Goal: Task Accomplishment & Management: Complete application form

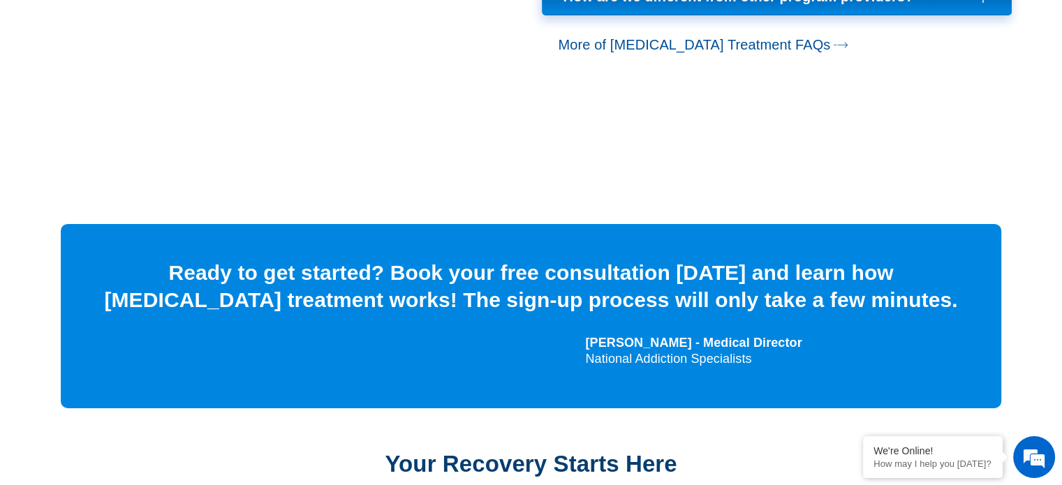
scroll to position [4817, 0]
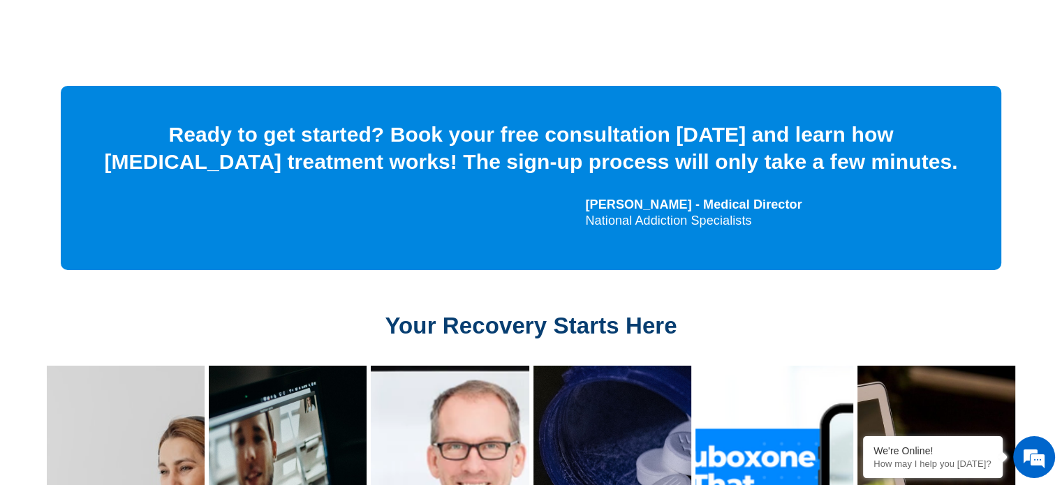
click at [794, 312] on h2 "Your Recovery Starts Here" at bounding box center [531, 326] width 871 height 28
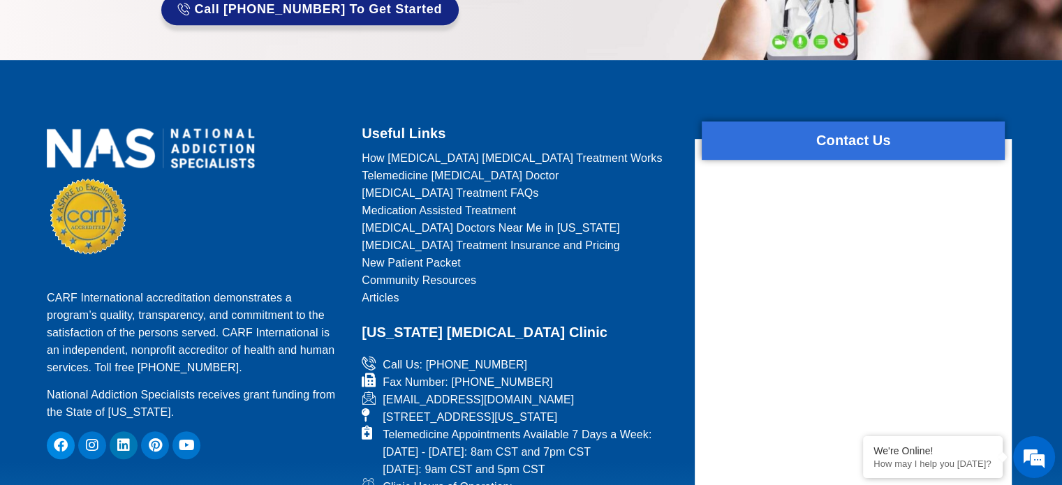
scroll to position [6051, 0]
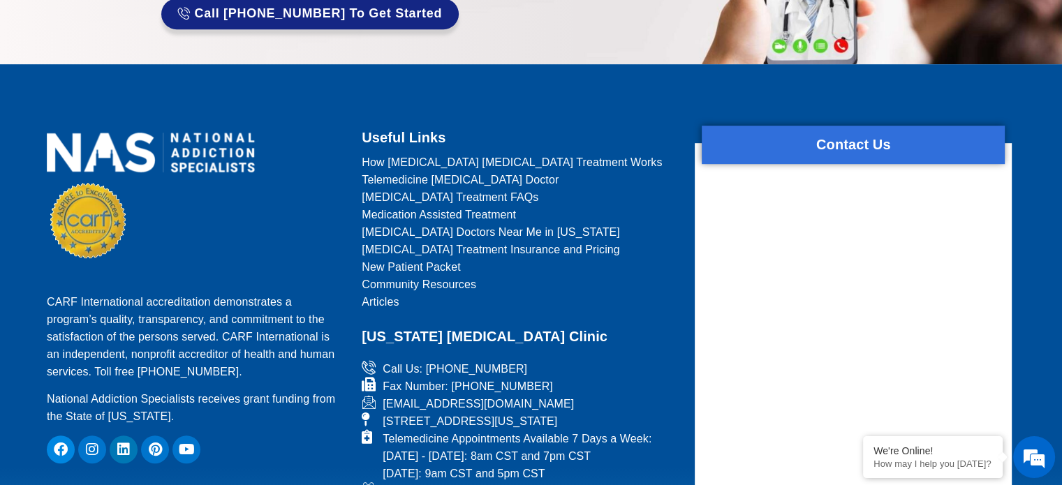
click at [789, 183] on div "form widget" at bounding box center [853, 337] width 317 height 389
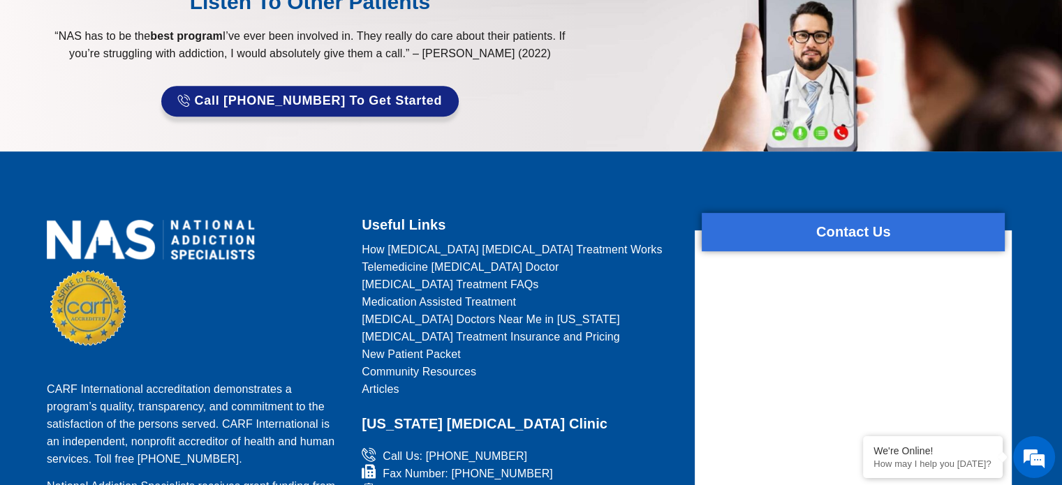
scroll to position [5911, 0]
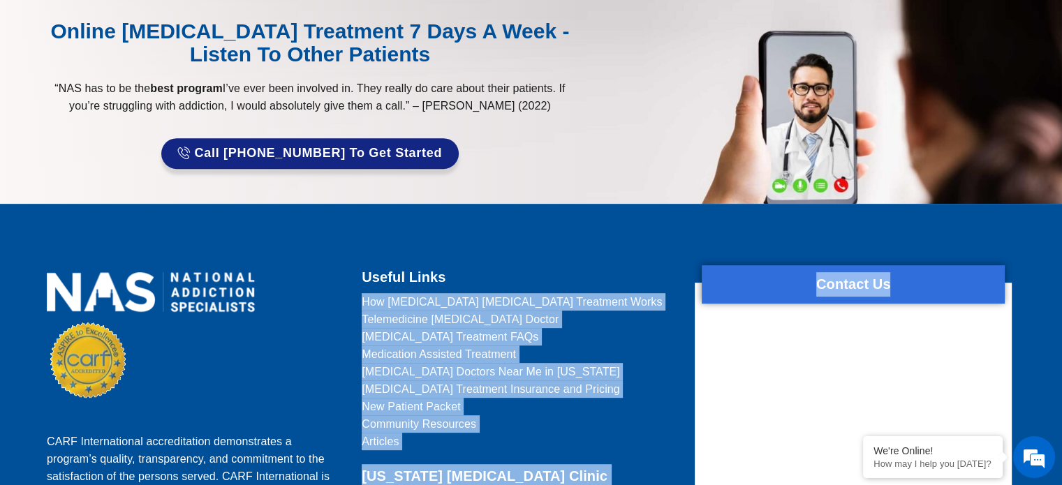
drag, startPoint x: 675, startPoint y: 104, endPoint x: 754, endPoint y: 181, distance: 110.1
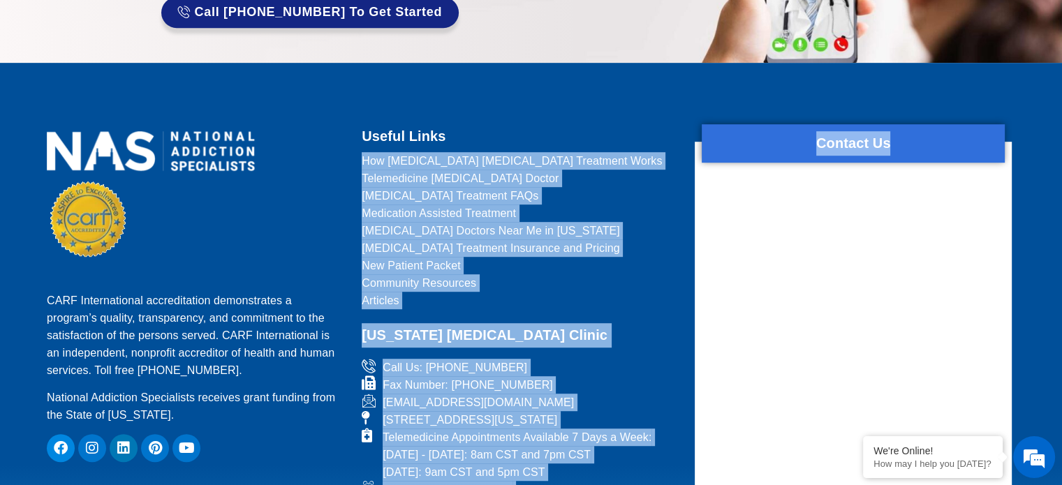
scroll to position [6051, 0]
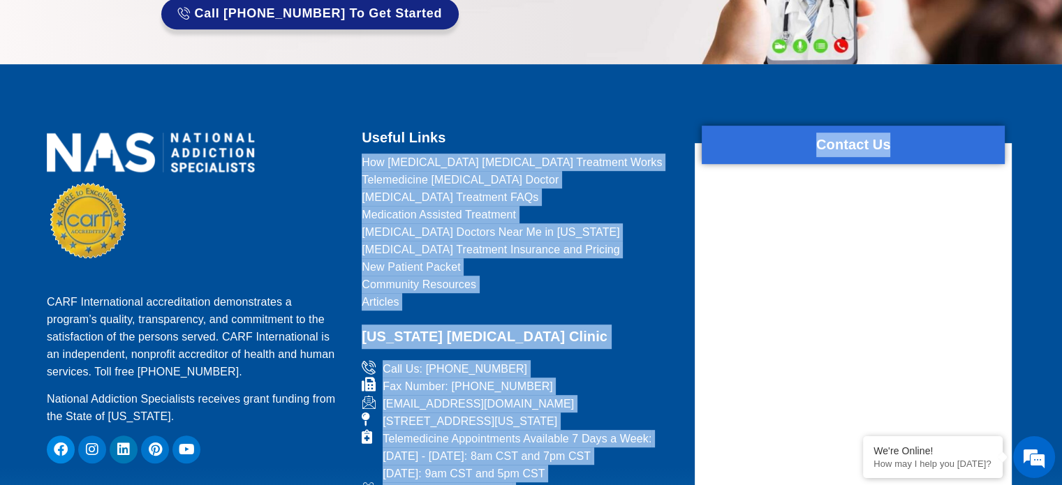
click at [557, 413] on span "[STREET_ADDRESS][US_STATE]" at bounding box center [468, 421] width 178 height 17
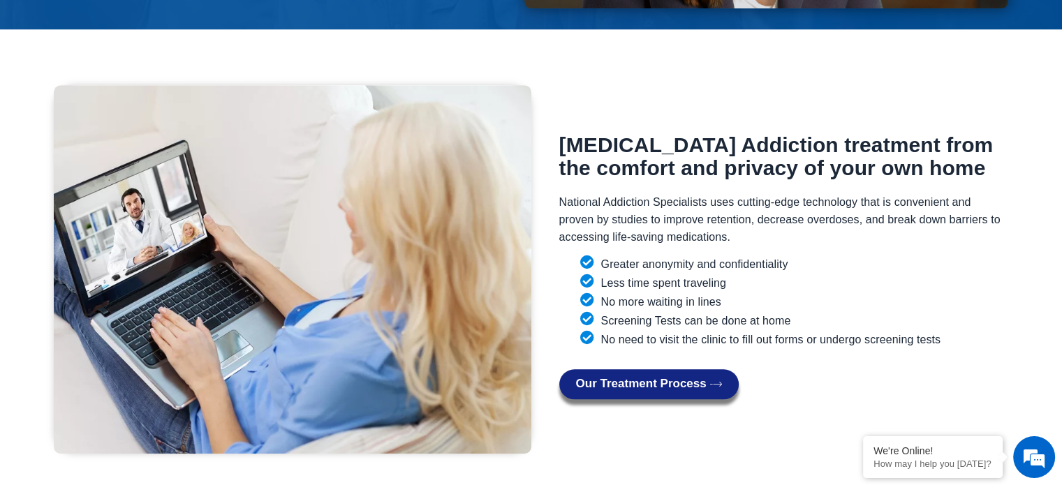
scroll to position [0, 0]
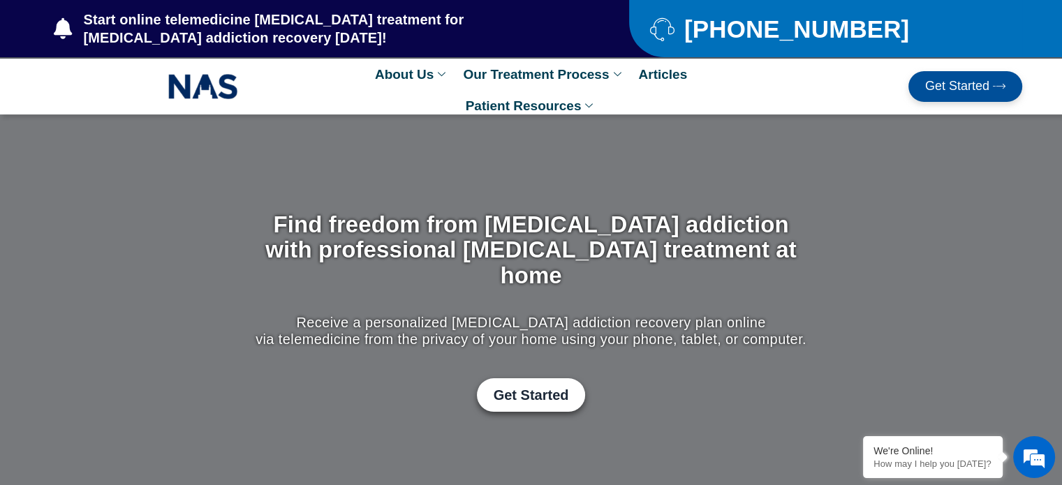
click at [954, 87] on span "Get Started" at bounding box center [957, 87] width 64 height 14
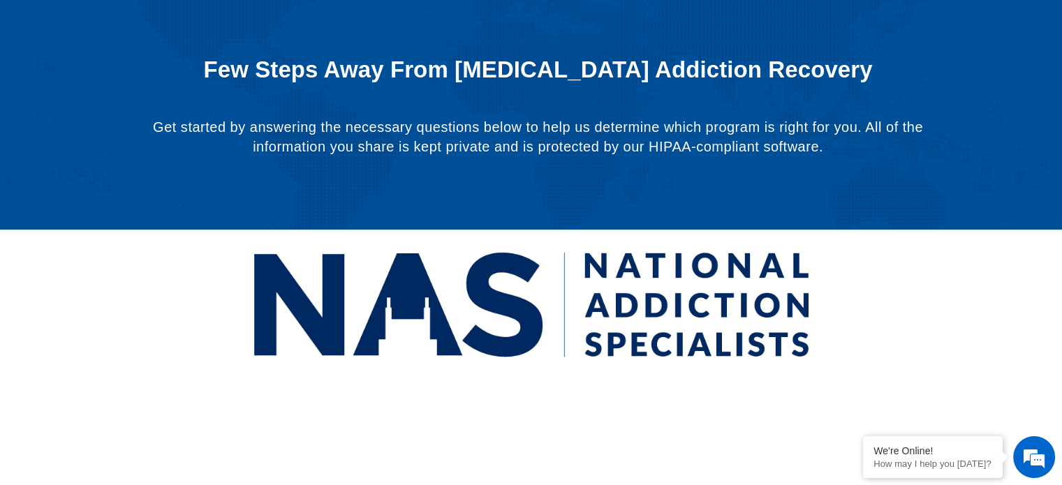
scroll to position [110, 0]
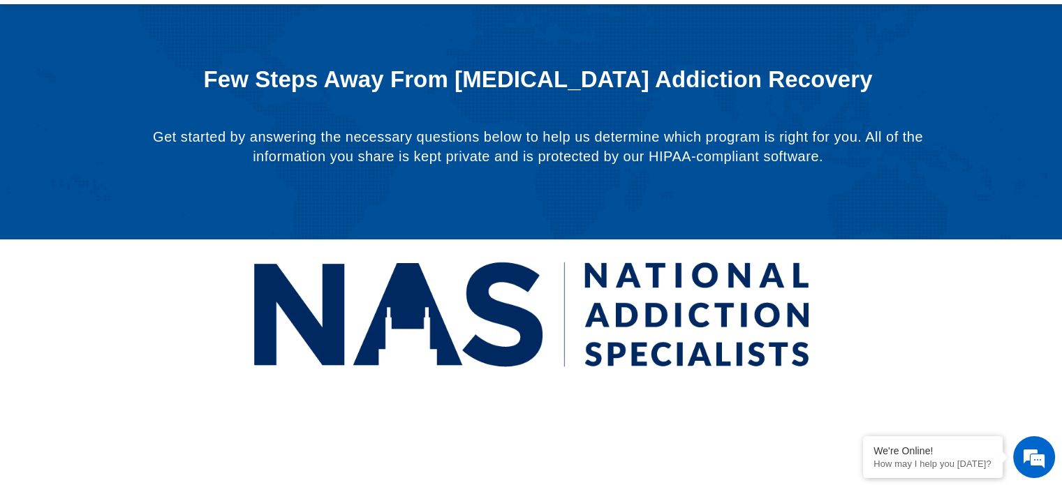
drag, startPoint x: 1072, startPoint y: 57, endPoint x: 1072, endPoint y: -29, distance: 85.9
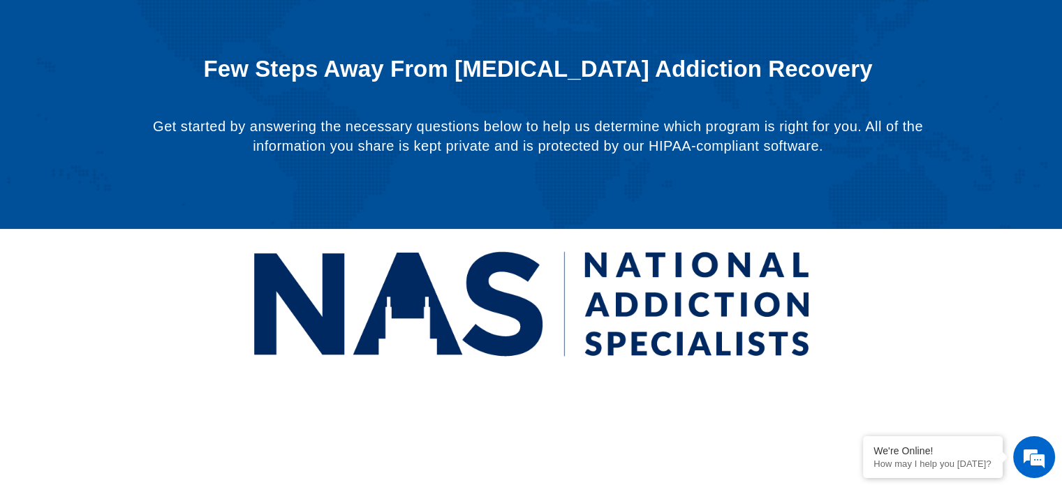
scroll to position [38, 0]
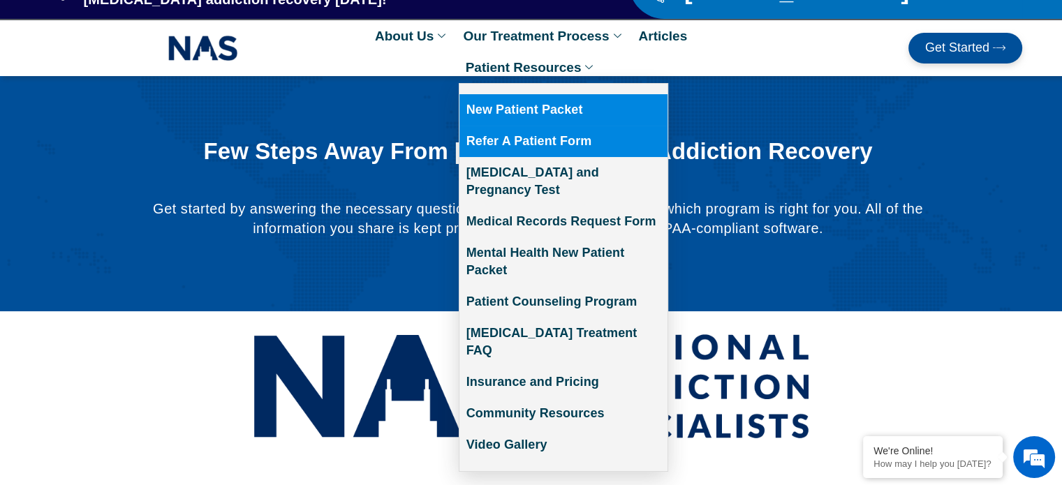
click at [557, 136] on link "Refer A Patient Form" at bounding box center [564, 141] width 208 height 31
